Goal: Task Accomplishment & Management: Use online tool/utility

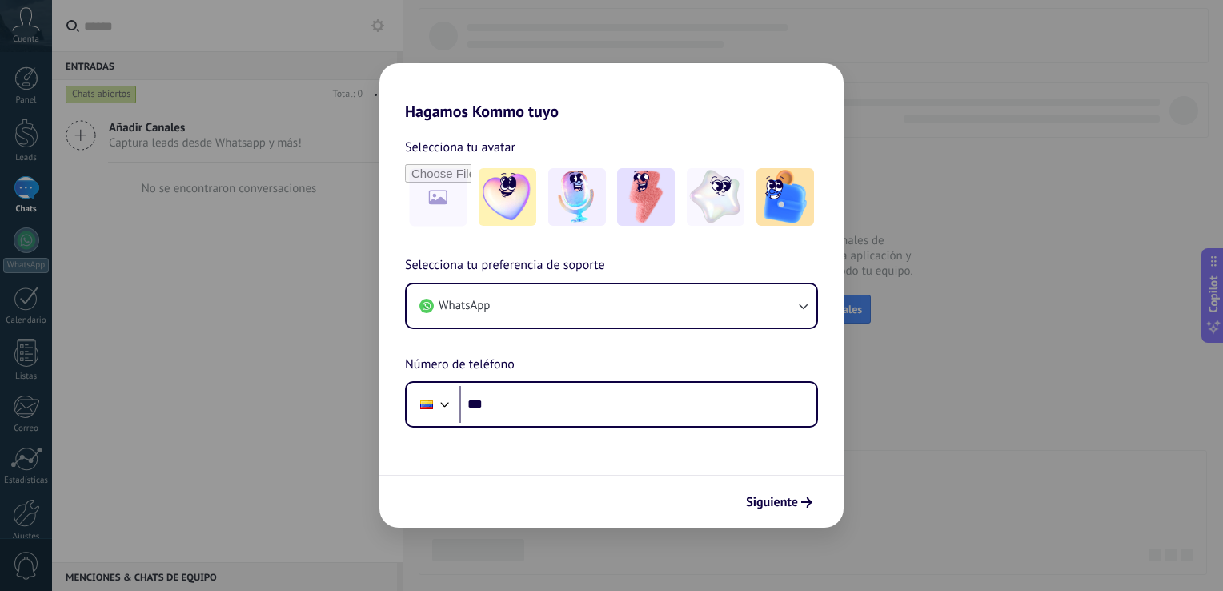
click at [932, 143] on div "Hagamos Kommo tuyo Selecciona tu avatar Selecciona tu preferencia de soporte Wh…" at bounding box center [611, 295] width 1223 height 591
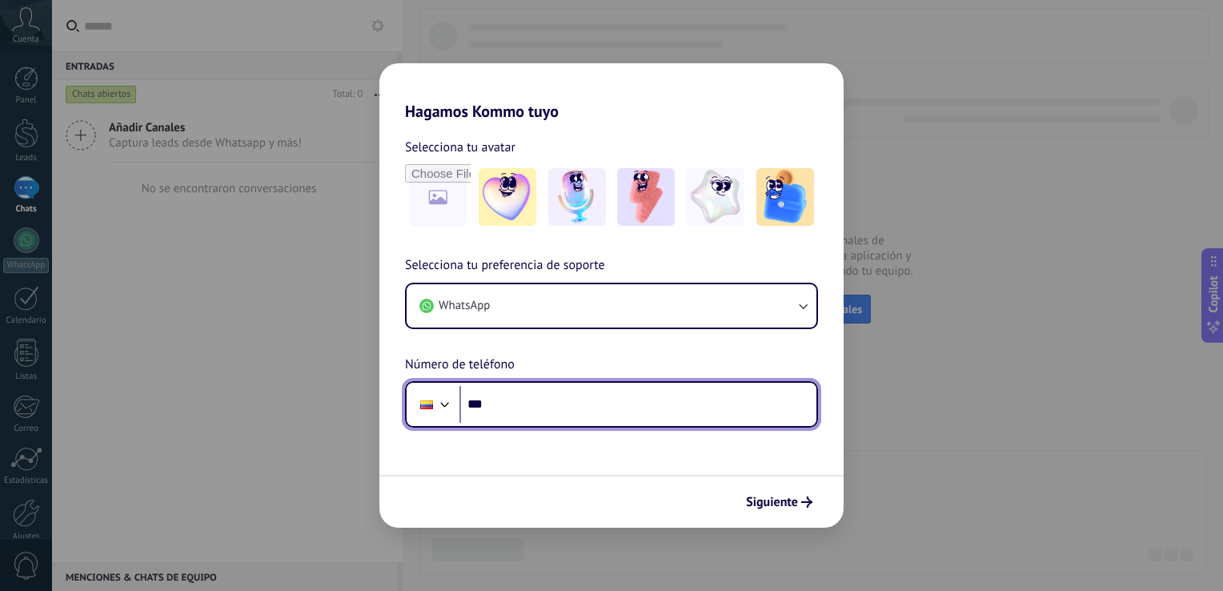
click at [553, 417] on input "***" at bounding box center [638, 404] width 357 height 37
type input "**********"
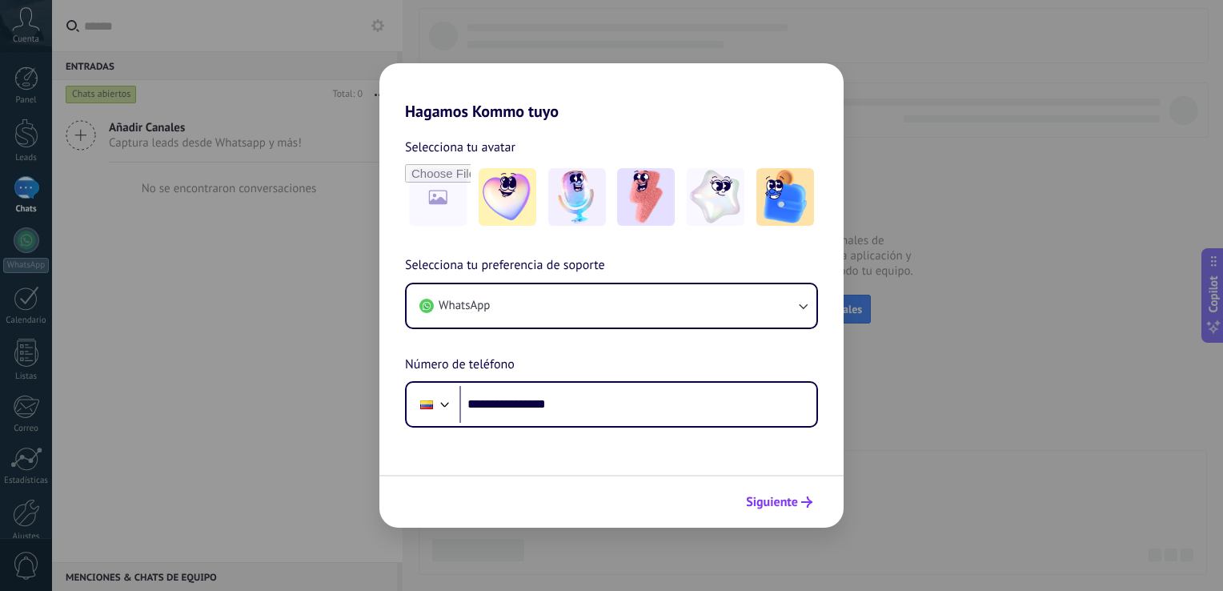
click at [785, 504] on span "Siguiente" at bounding box center [772, 501] width 52 height 11
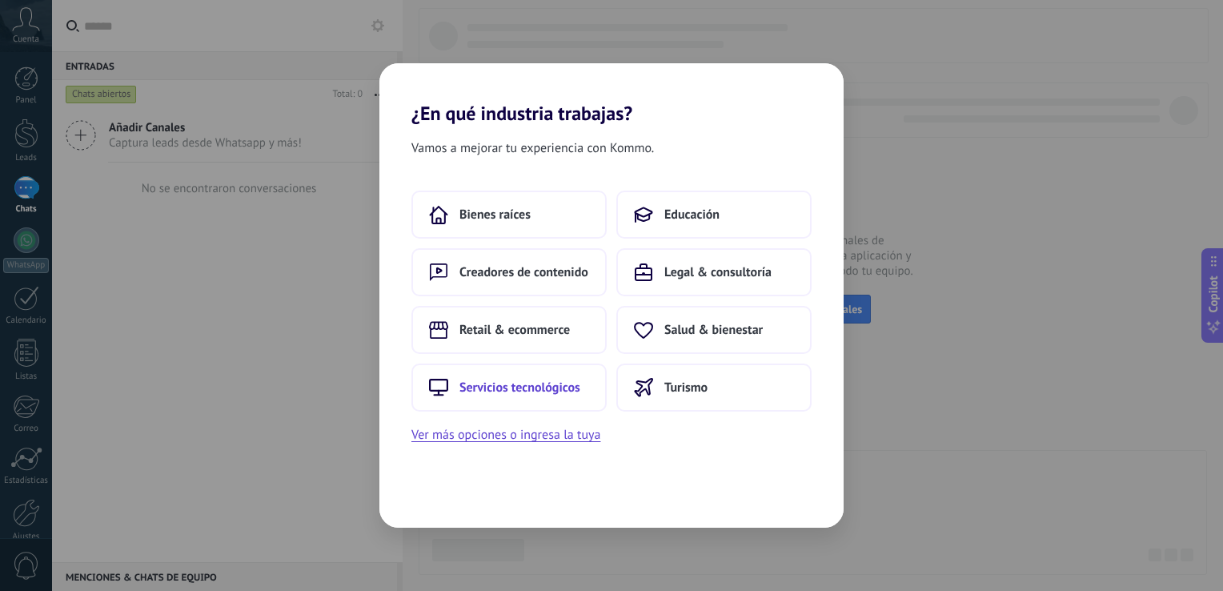
click at [528, 384] on span "Servicios tecnológicos" at bounding box center [520, 388] width 121 height 16
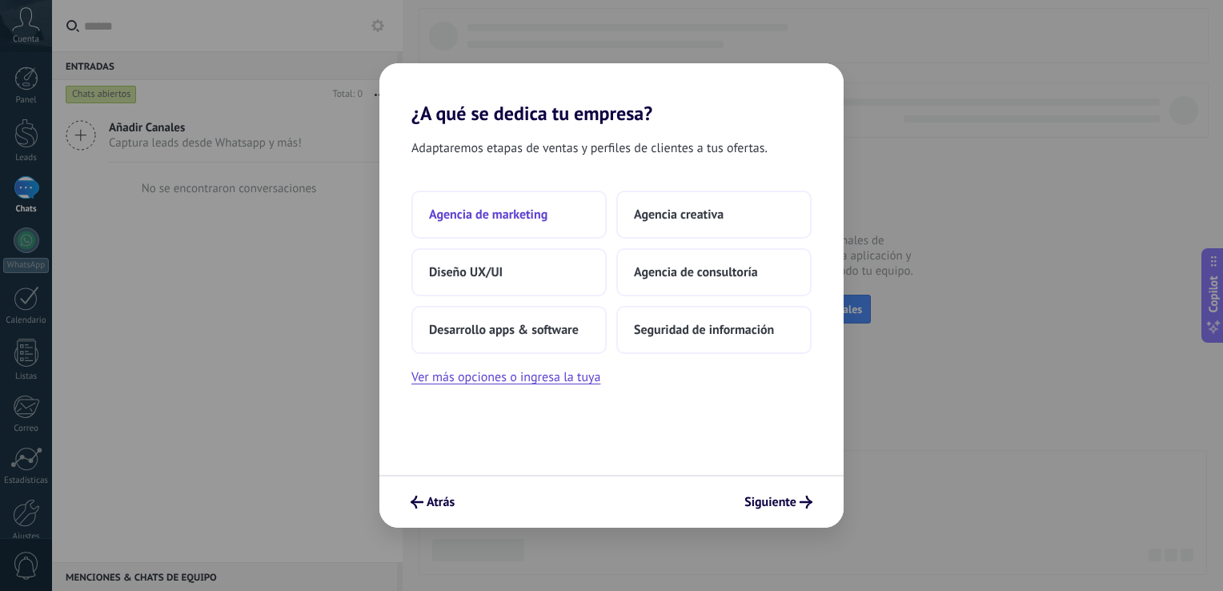
click at [507, 220] on span "Agencia de marketing" at bounding box center [488, 215] width 119 height 16
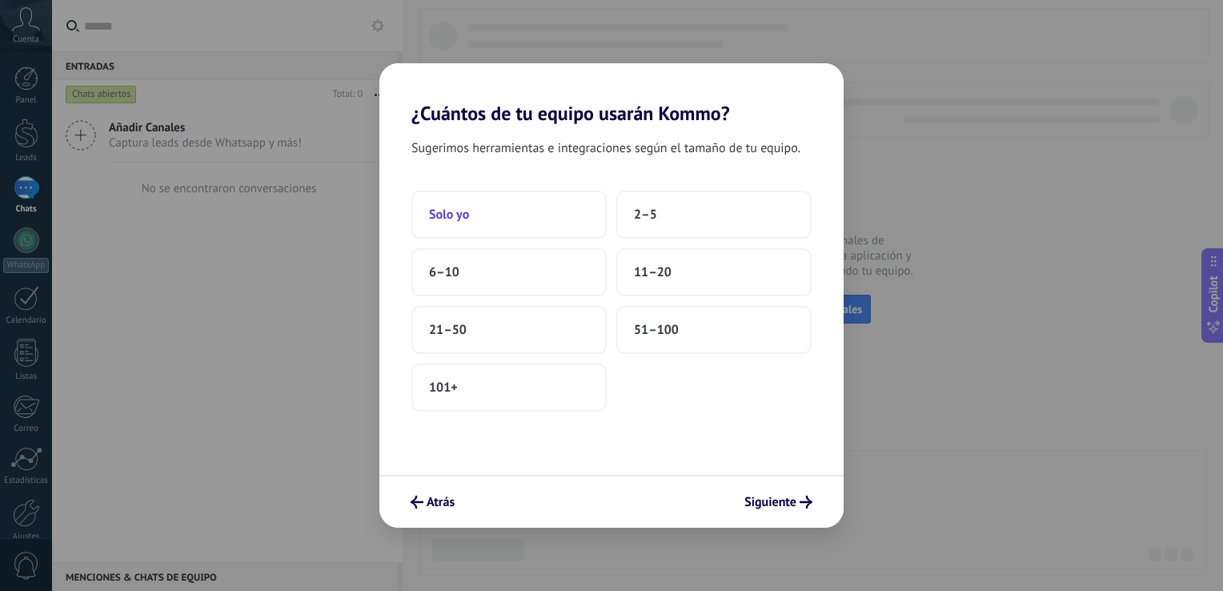
click at [484, 215] on button "Solo yo" at bounding box center [509, 215] width 195 height 48
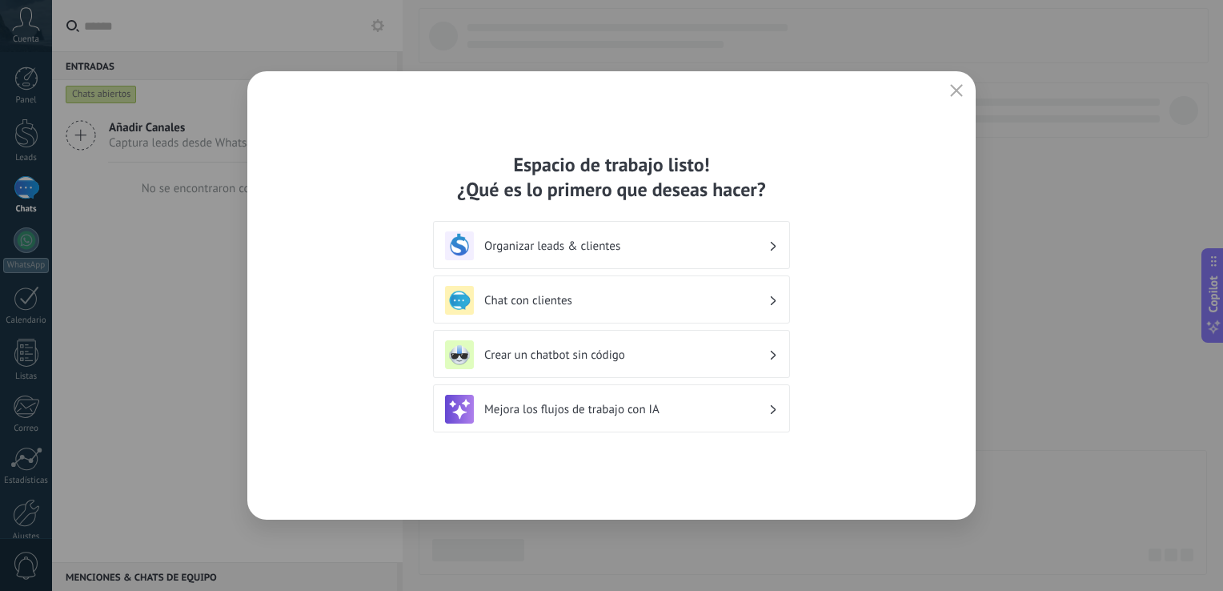
click at [621, 300] on h3 "Chat con clientes" at bounding box center [626, 300] width 284 height 15
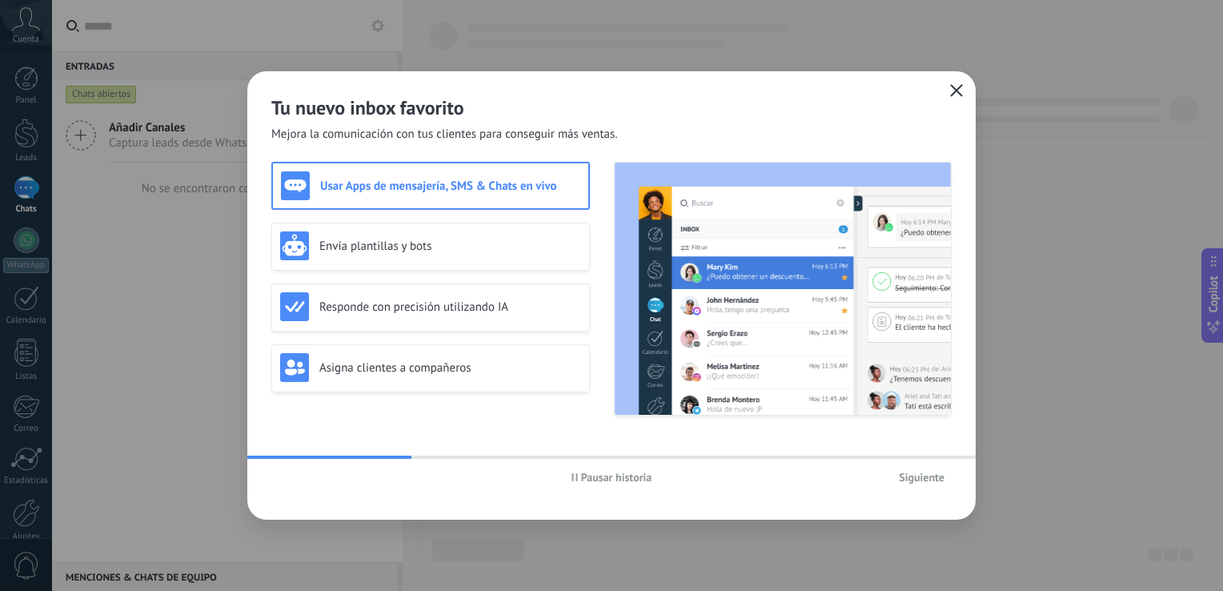
click at [953, 86] on icon "button" at bounding box center [956, 90] width 13 height 13
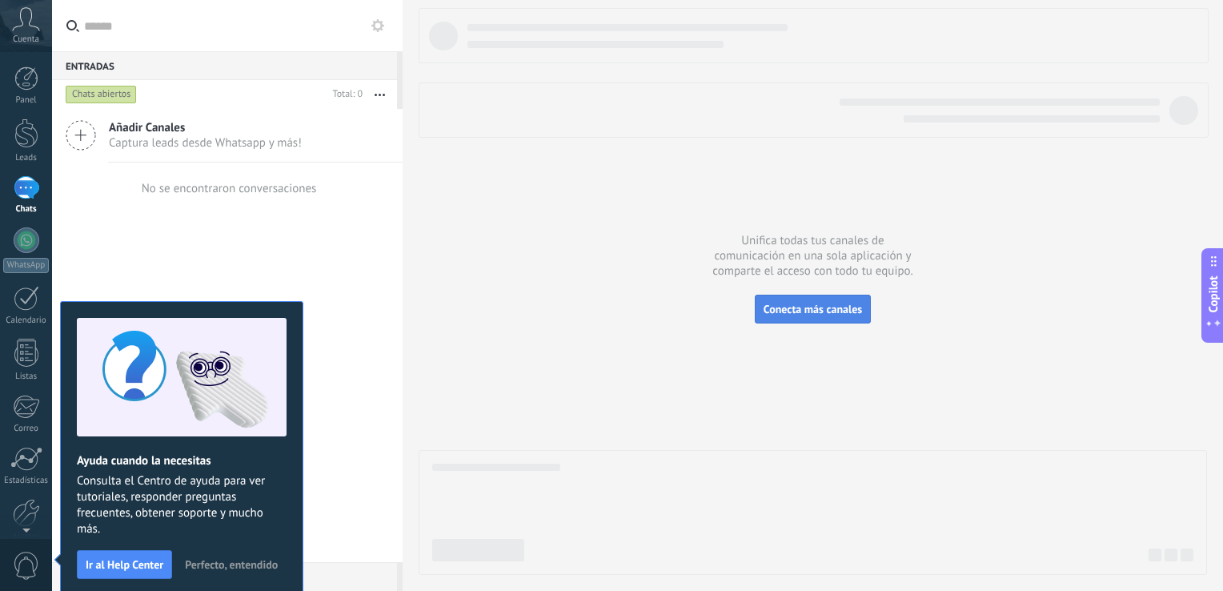
click at [848, 316] on button "Conecta más canales" at bounding box center [813, 309] width 116 height 29
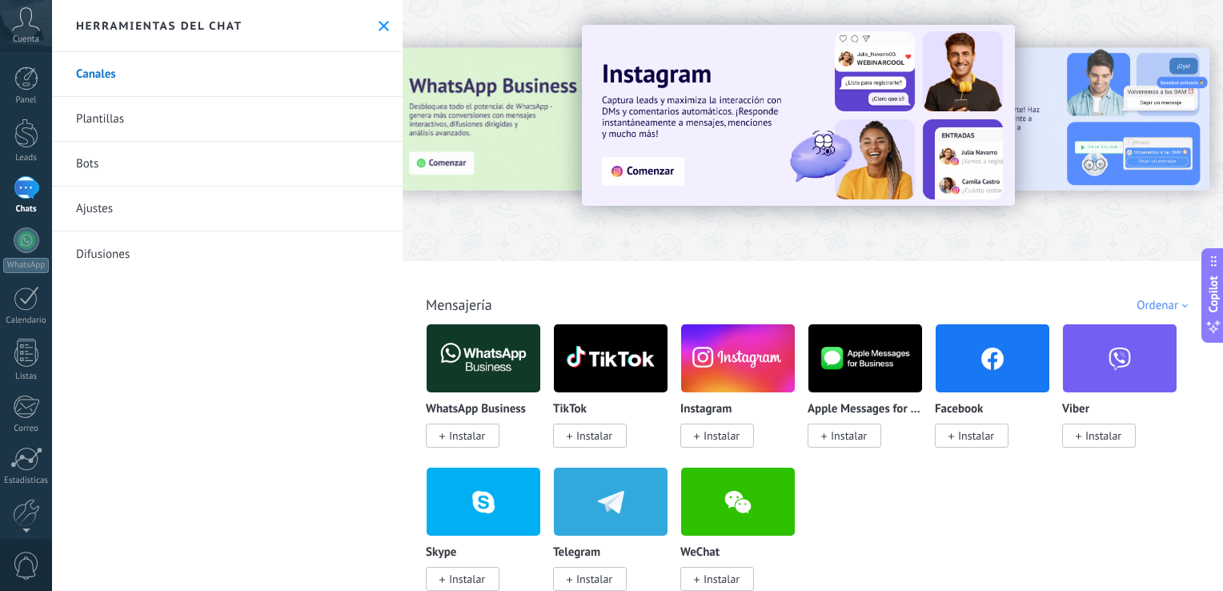
click at [467, 216] on div at bounding box center [813, 126] width 821 height 230
click at [478, 21] on div at bounding box center [813, 126] width 821 height 230
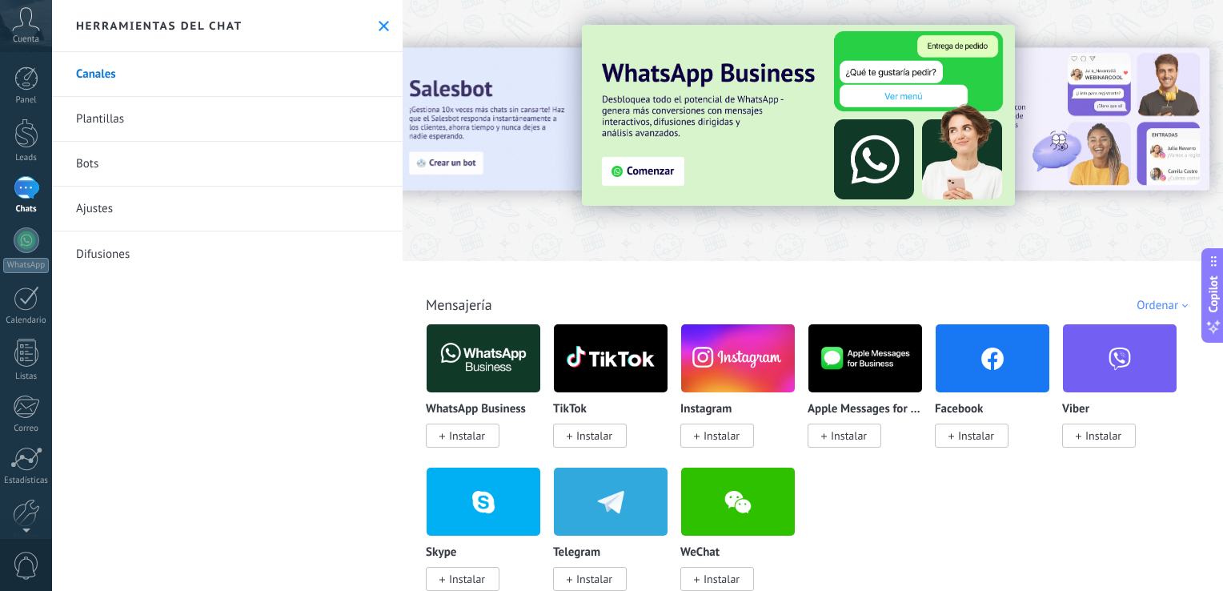
click at [467, 392] on div at bounding box center [483, 358] width 115 height 70
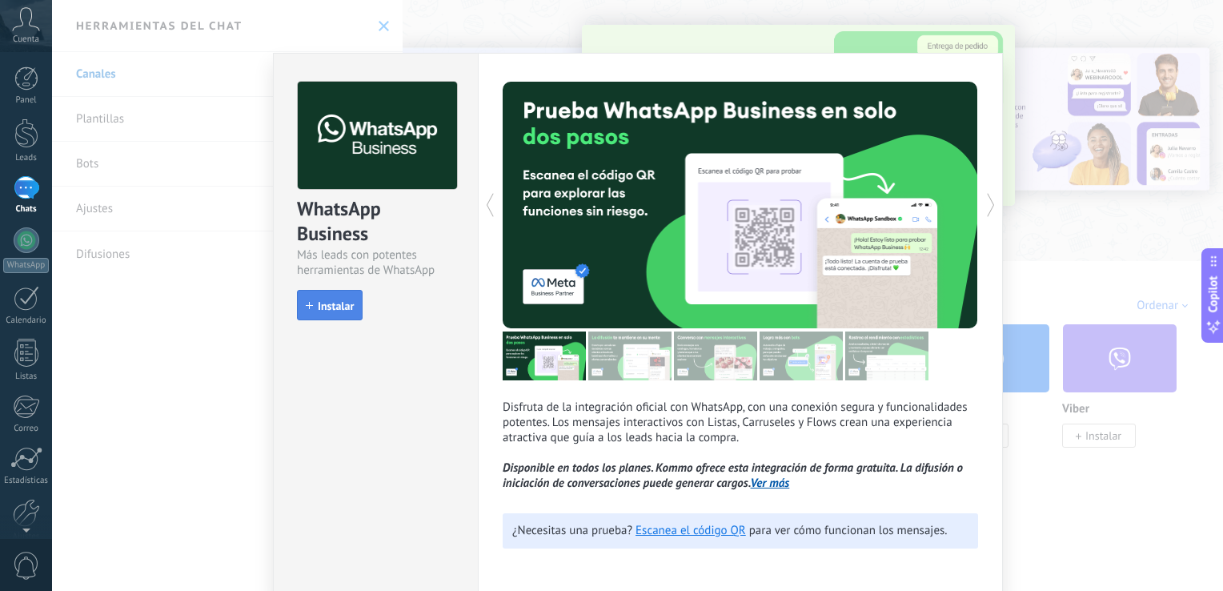
click at [327, 308] on span "Instalar" at bounding box center [336, 305] width 36 height 11
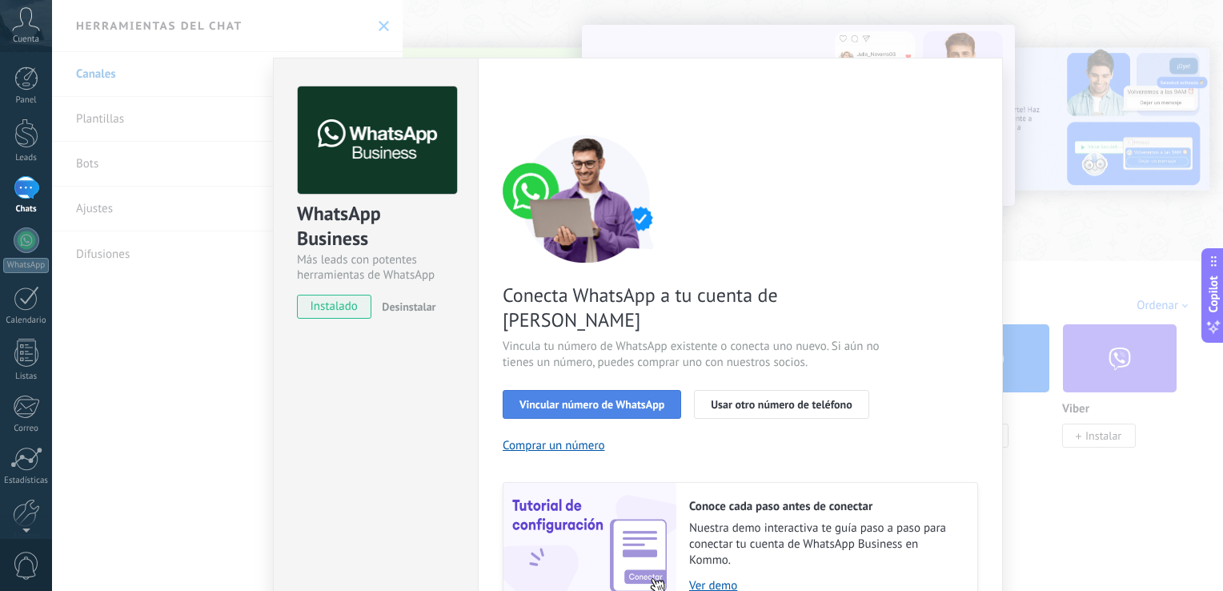
click at [640, 399] on span "Vincular número de WhatsApp" at bounding box center [592, 404] width 145 height 11
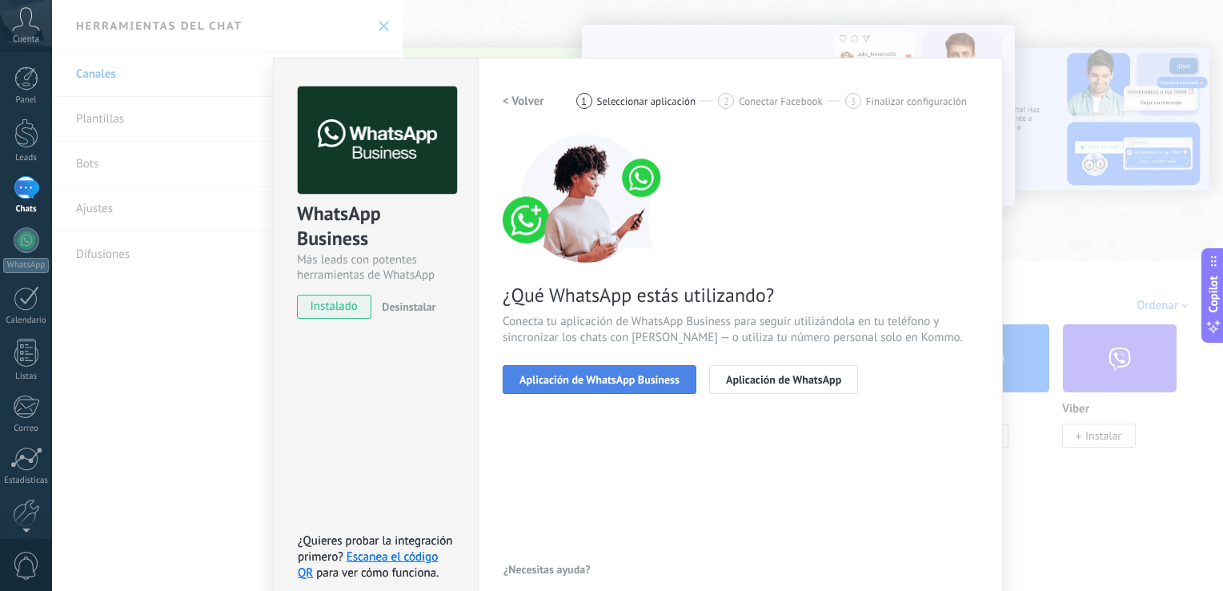
click at [636, 385] on span "Aplicación de WhatsApp Business" at bounding box center [600, 379] width 160 height 11
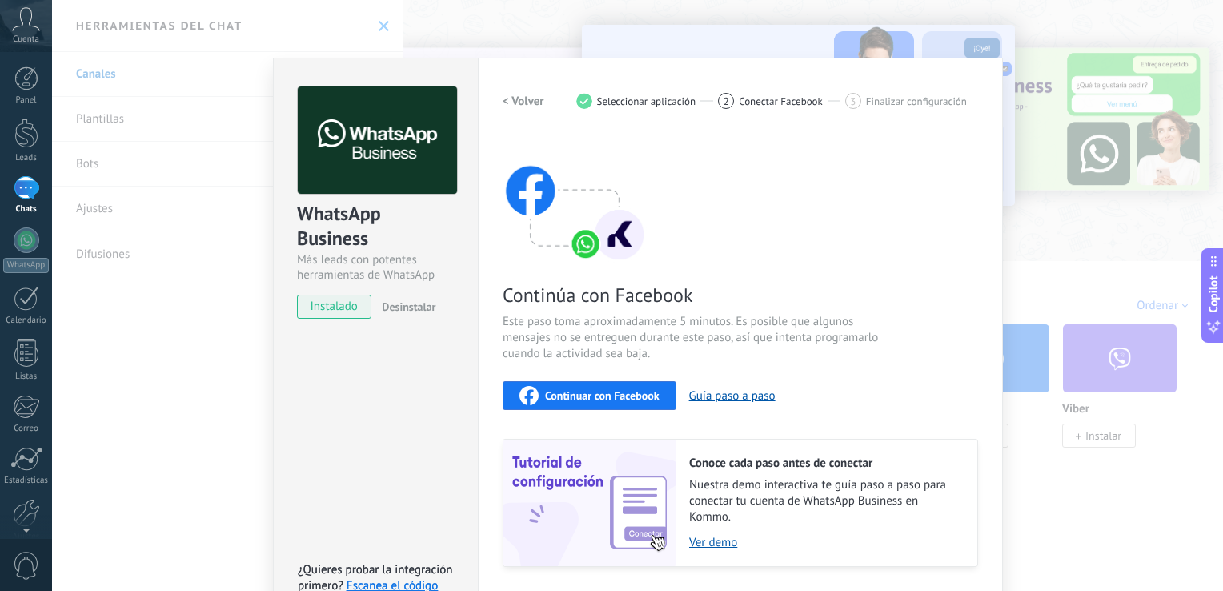
click at [632, 393] on span "Continuar con Facebook" at bounding box center [602, 395] width 114 height 11
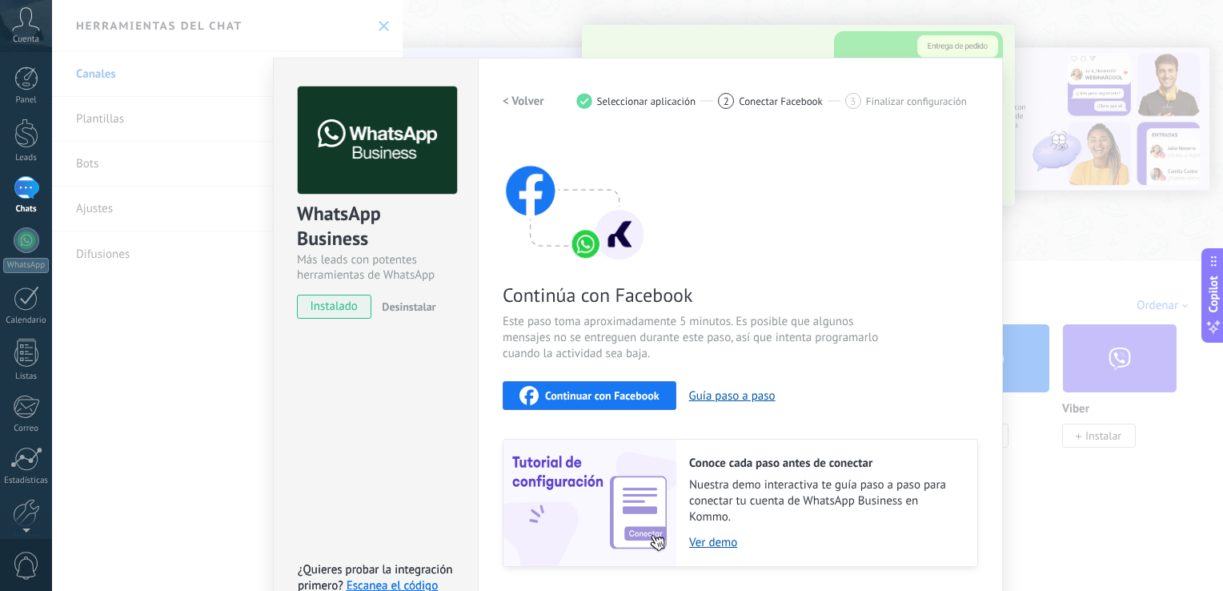
click at [26, 197] on div at bounding box center [27, 187] width 26 height 23
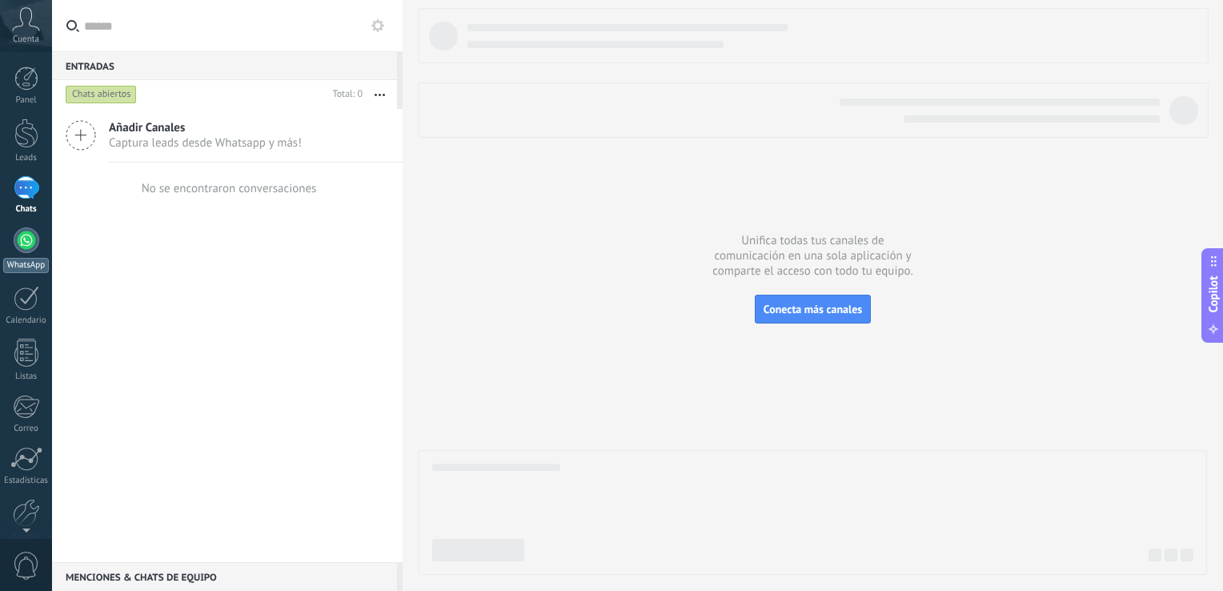
click at [18, 240] on div at bounding box center [27, 240] width 26 height 26
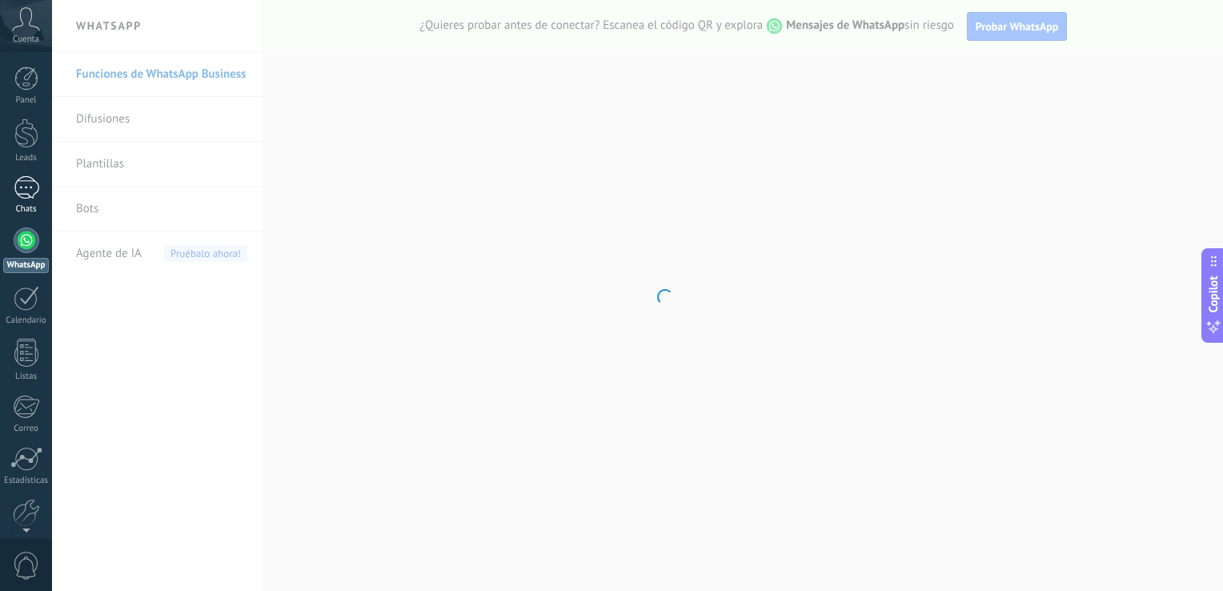
click at [34, 189] on div at bounding box center [27, 187] width 26 height 23
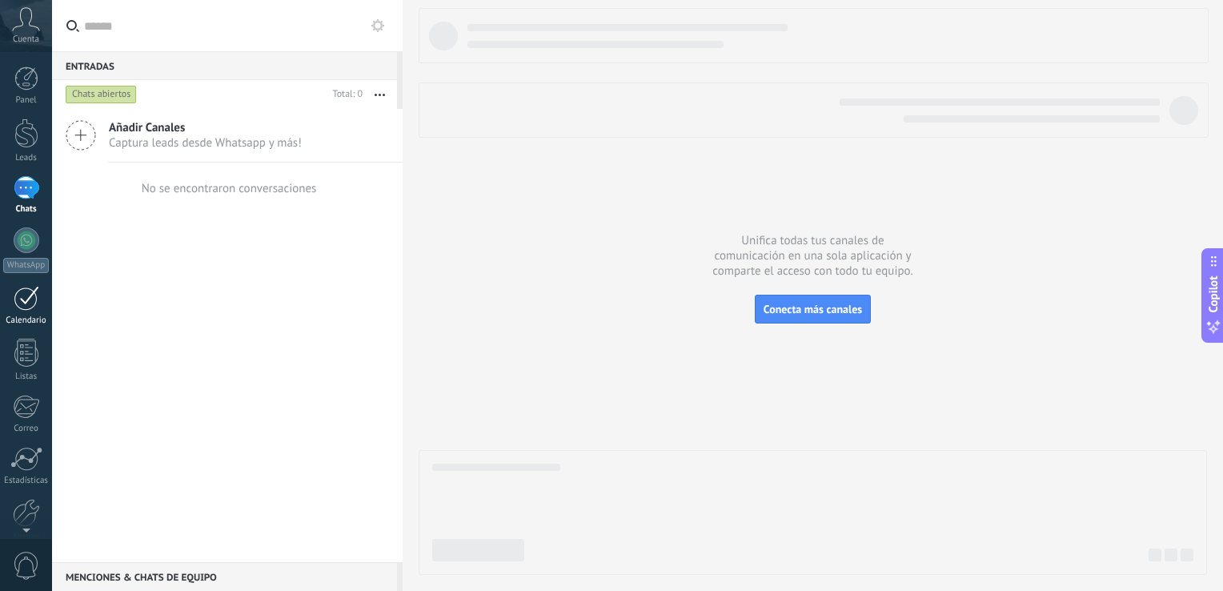
click at [27, 310] on link "Calendario" at bounding box center [26, 306] width 52 height 40
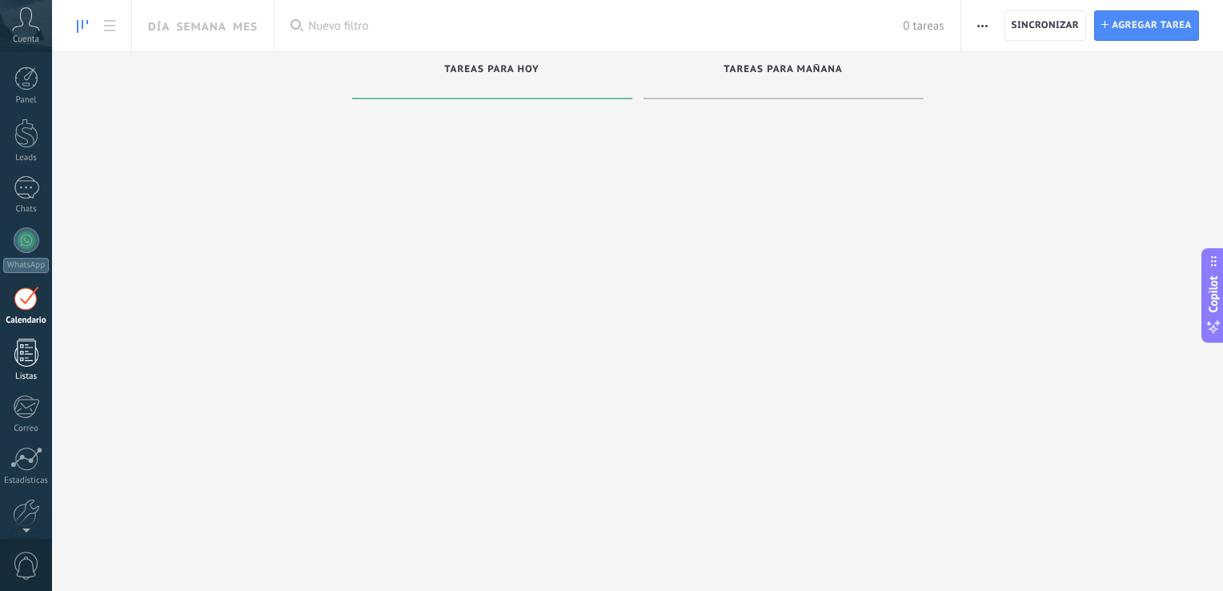
click at [24, 358] on div at bounding box center [26, 353] width 24 height 28
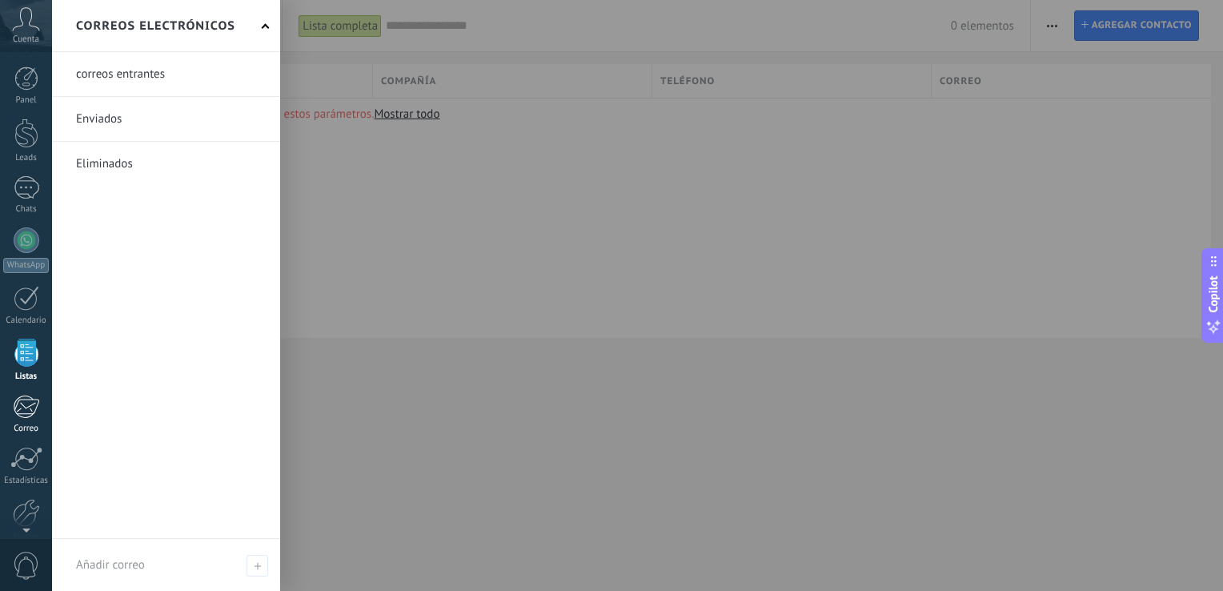
click at [28, 403] on div at bounding box center [26, 407] width 26 height 24
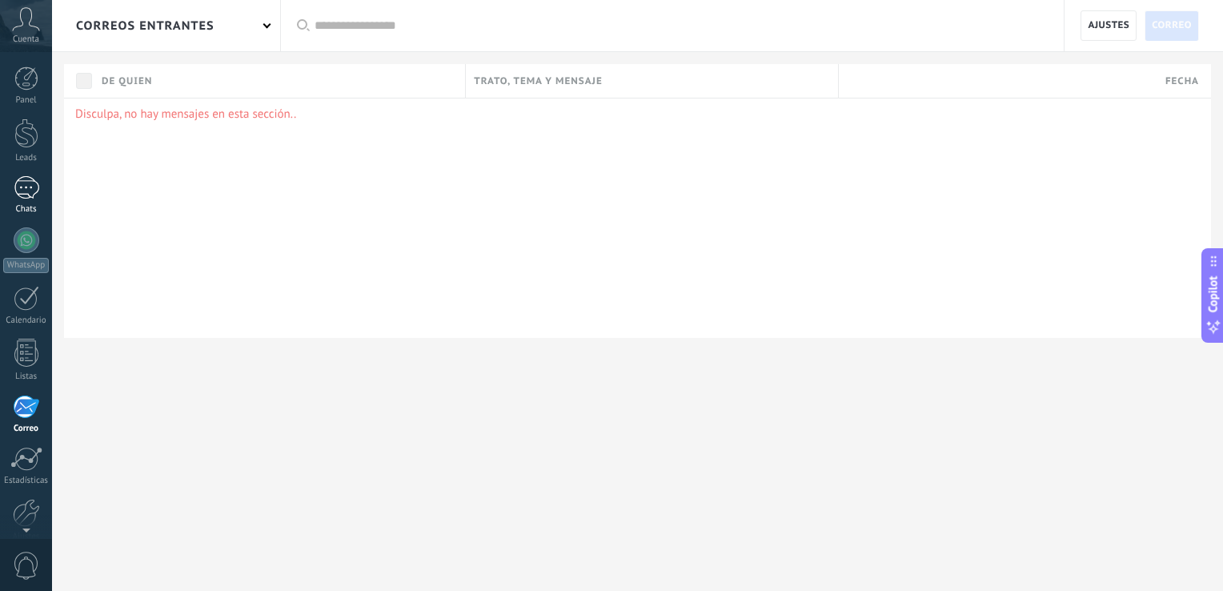
click at [26, 187] on div at bounding box center [27, 187] width 26 height 23
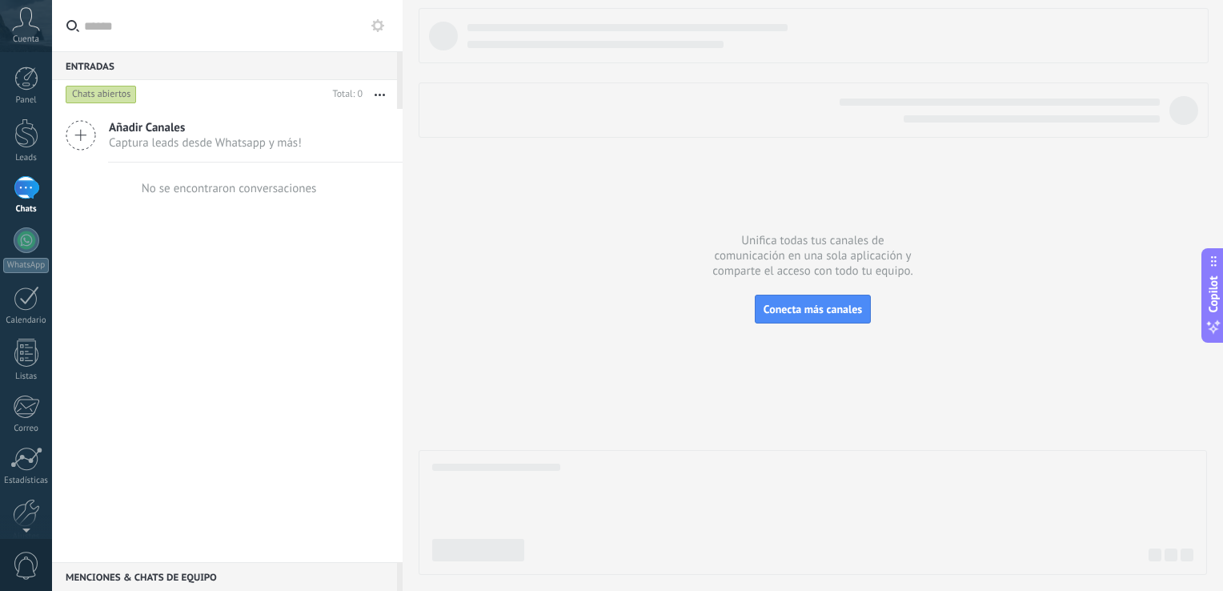
click at [156, 130] on span "Añadir Canales" at bounding box center [205, 127] width 193 height 15
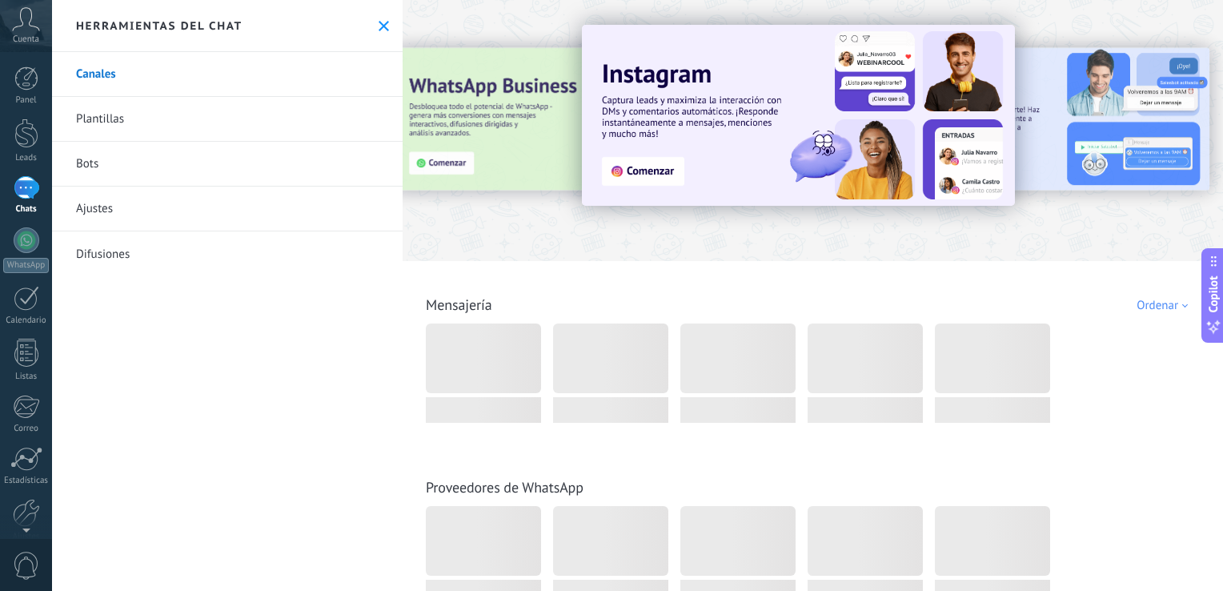
click at [144, 83] on link "Canales" at bounding box center [227, 74] width 351 height 45
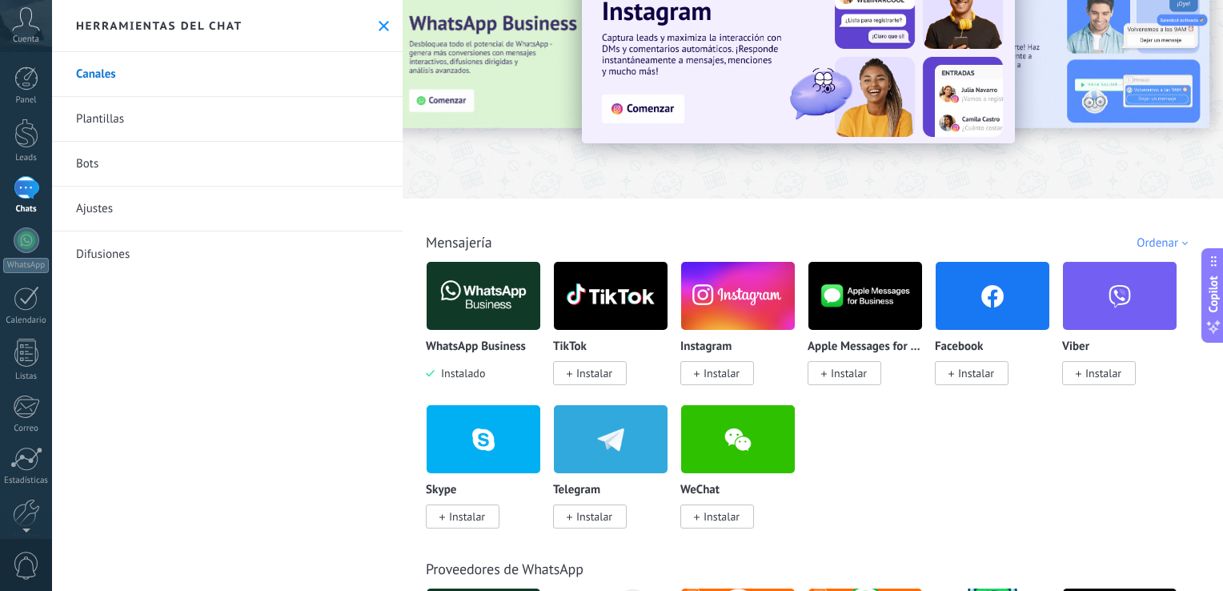
scroll to position [80, 0]
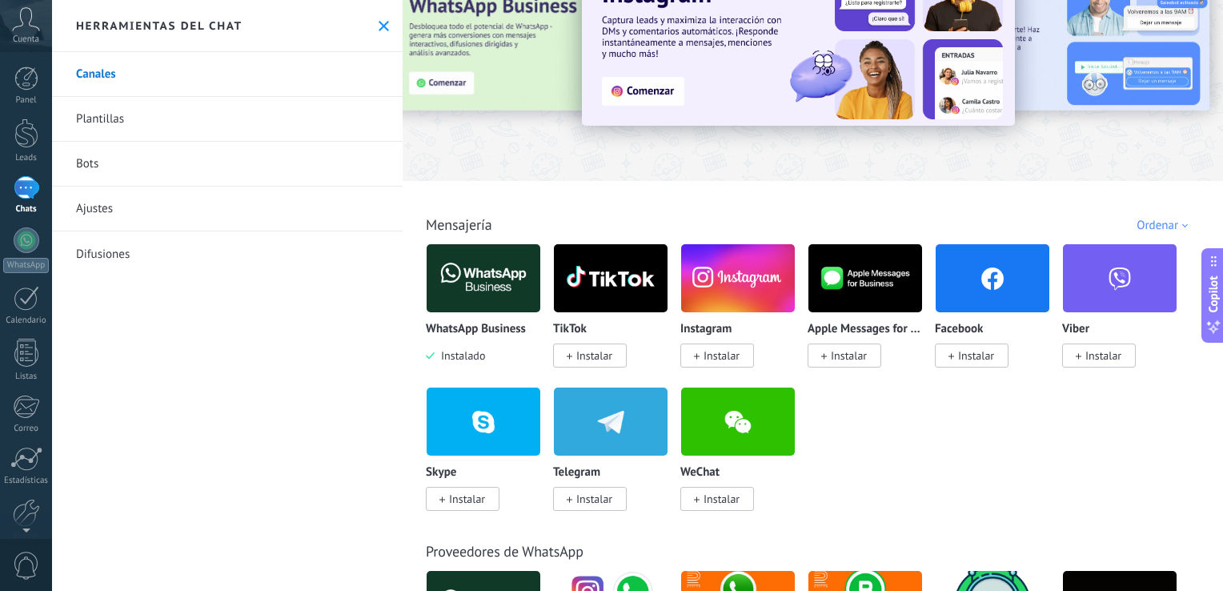
click at [458, 290] on img at bounding box center [484, 278] width 114 height 78
